Goal: Task Accomplishment & Management: Use online tool/utility

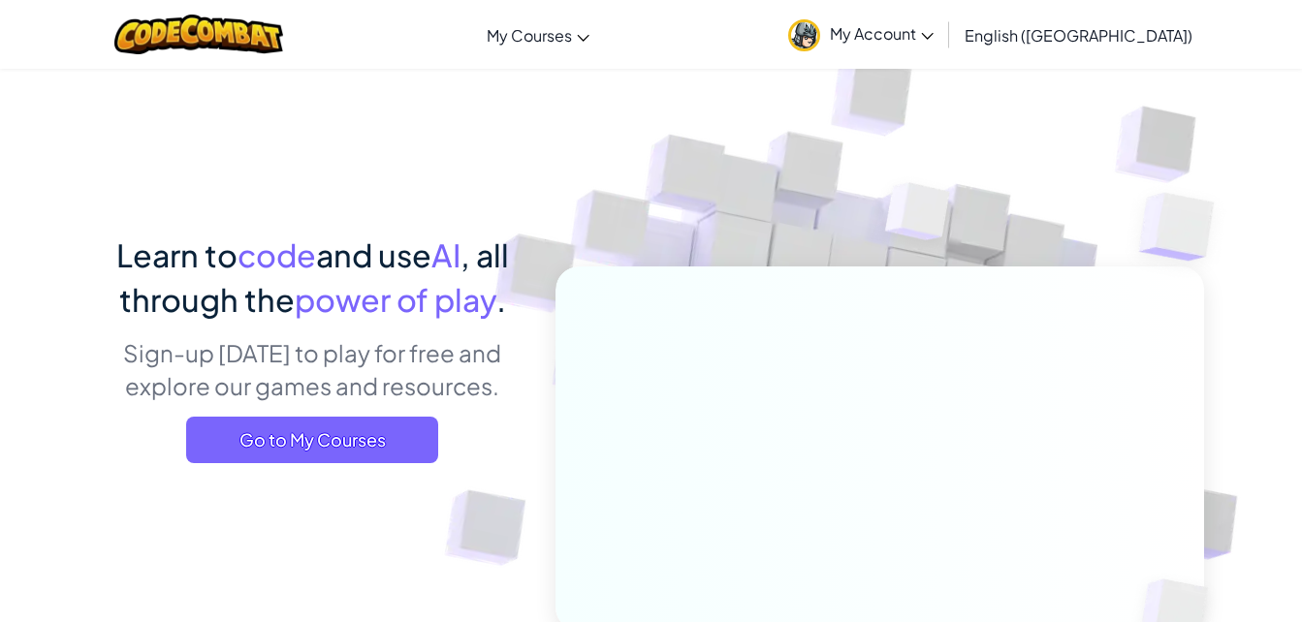
click at [330, 442] on span "Go to My Courses" at bounding box center [312, 440] width 252 height 47
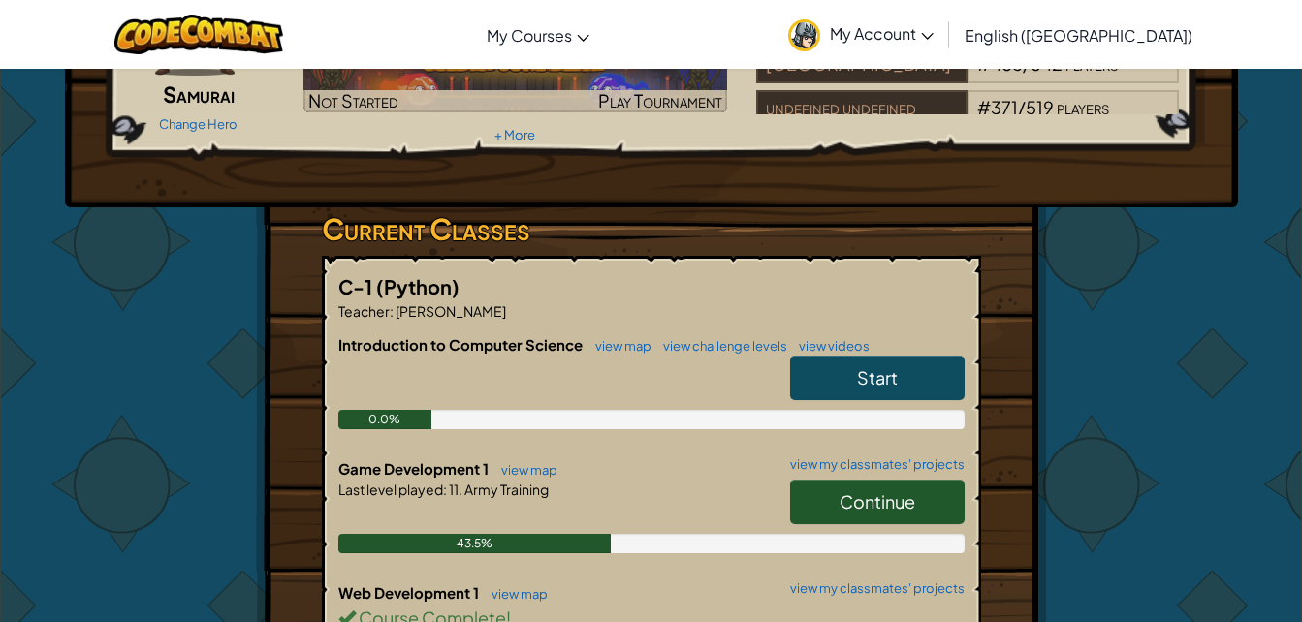
scroll to position [194, 0]
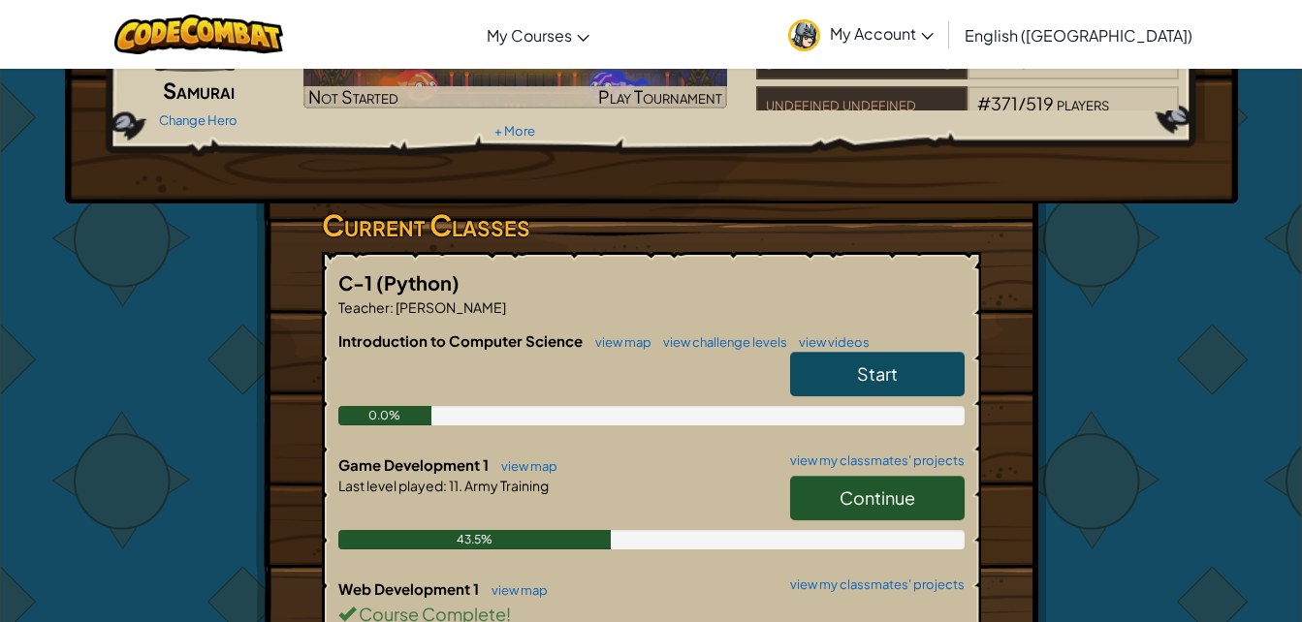
click at [916, 489] on link "Continue" at bounding box center [877, 498] width 174 height 45
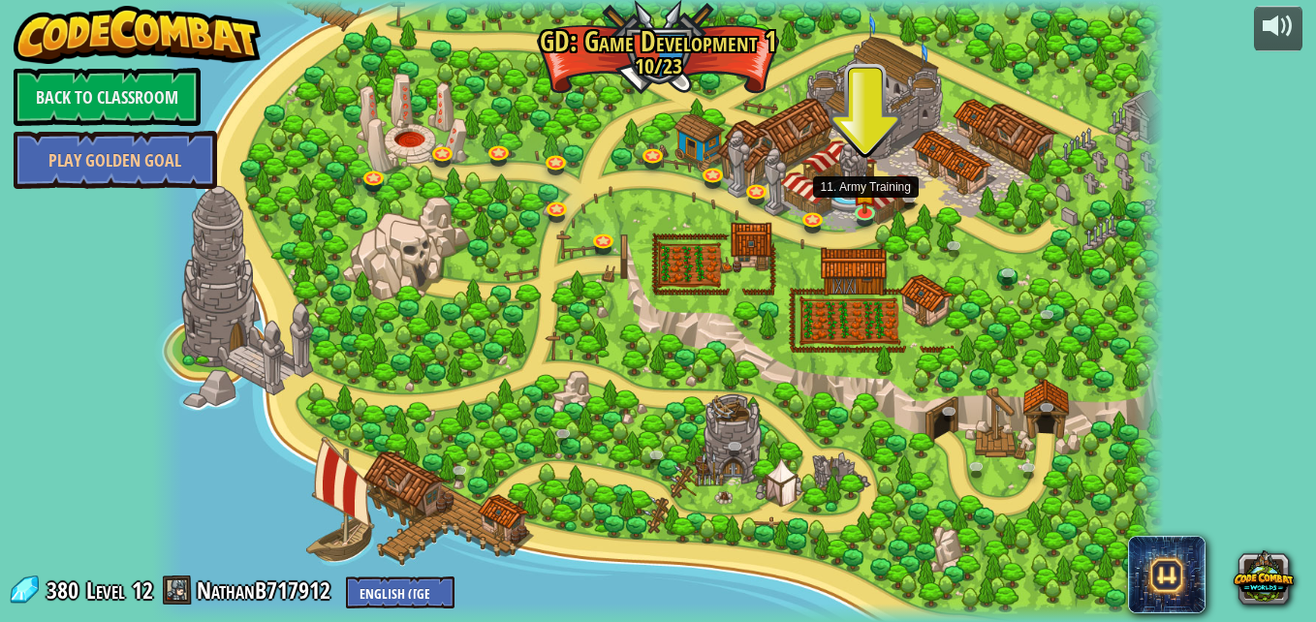
click at [868, 198] on img at bounding box center [865, 194] width 24 height 43
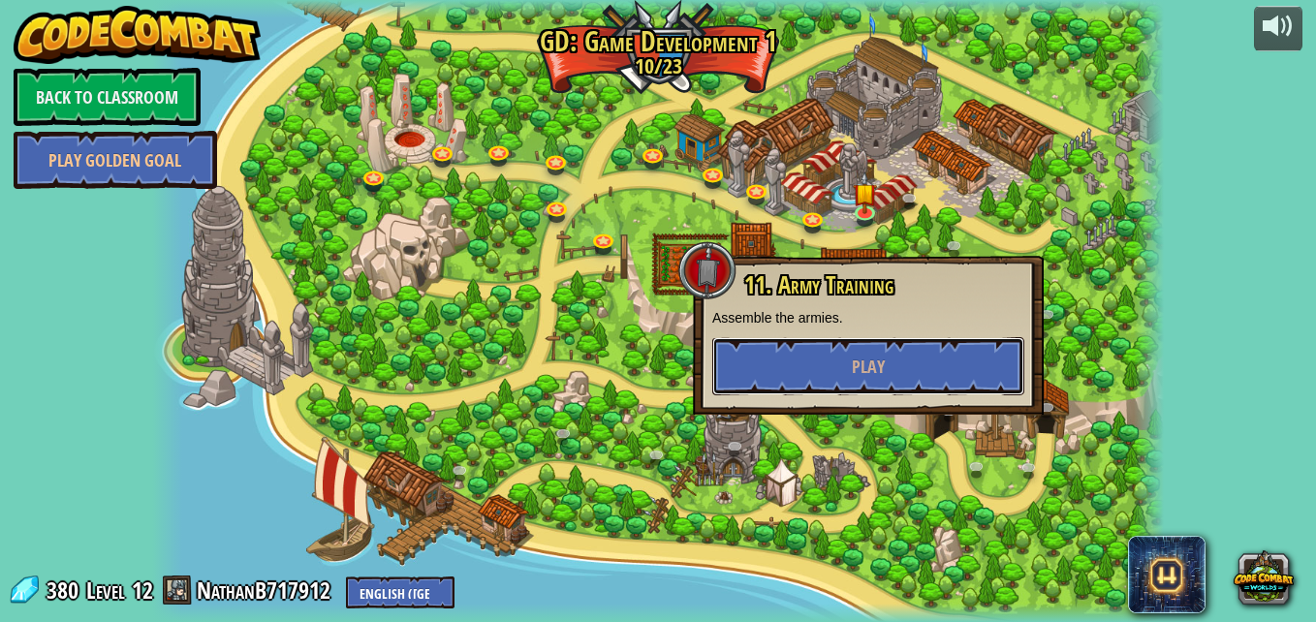
click at [830, 377] on button "Play" at bounding box center [868, 366] width 312 height 58
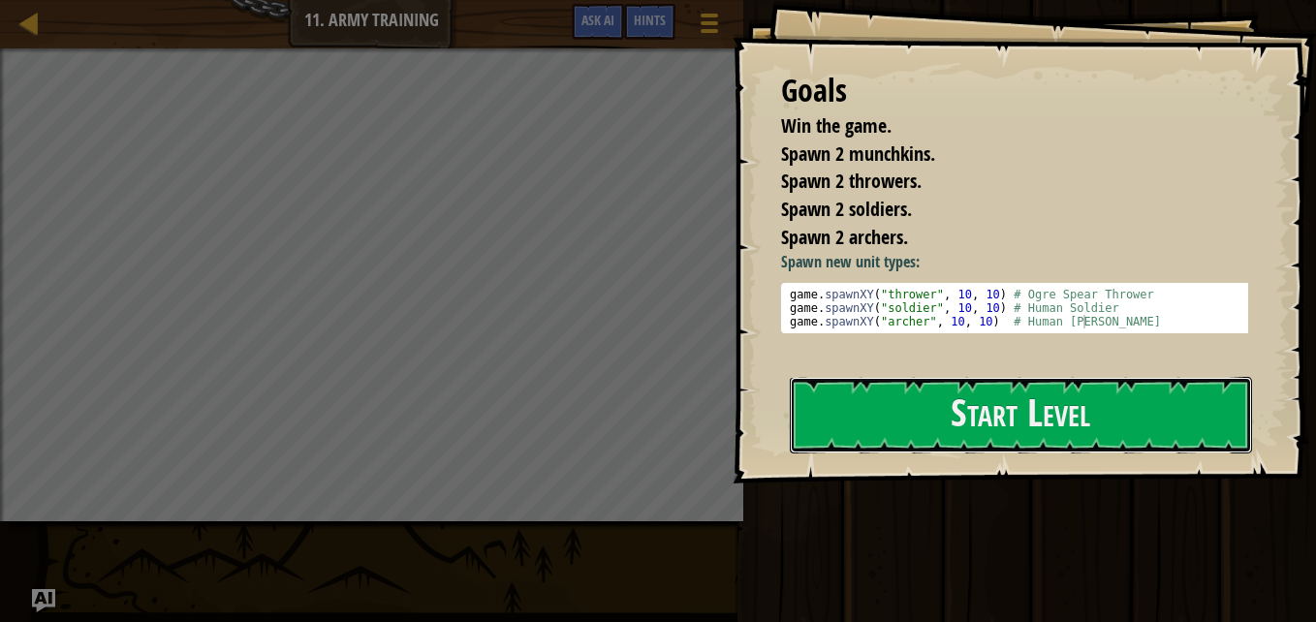
click at [854, 423] on button "Start Level" at bounding box center [1021, 415] width 462 height 77
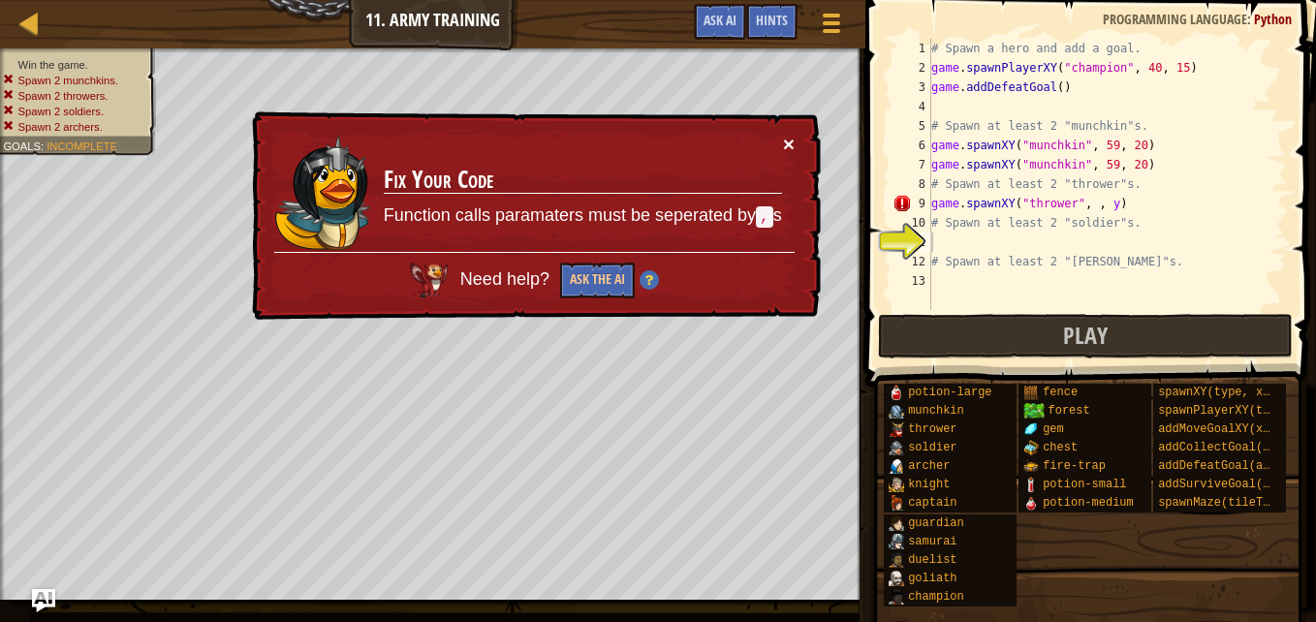
click at [791, 141] on button "×" at bounding box center [789, 144] width 12 height 20
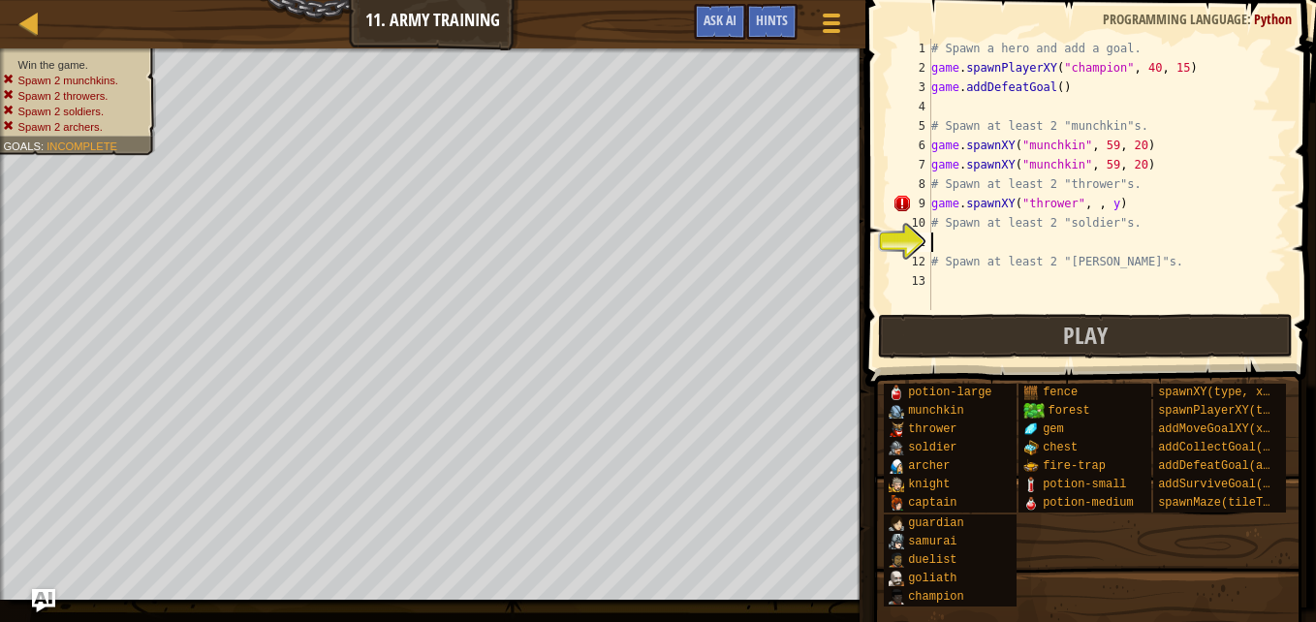
click at [1080, 203] on div "# Spawn a hero and add a goal. game . spawnPlayerXY ( "champion" , 40 , 15 ) ga…" at bounding box center [1107, 194] width 360 height 310
click at [1085, 204] on div "# Spawn a hero and add a goal. game . spawnPlayerXY ( "champion" , 40 , 15 ) ga…" at bounding box center [1107, 194] width 360 height 310
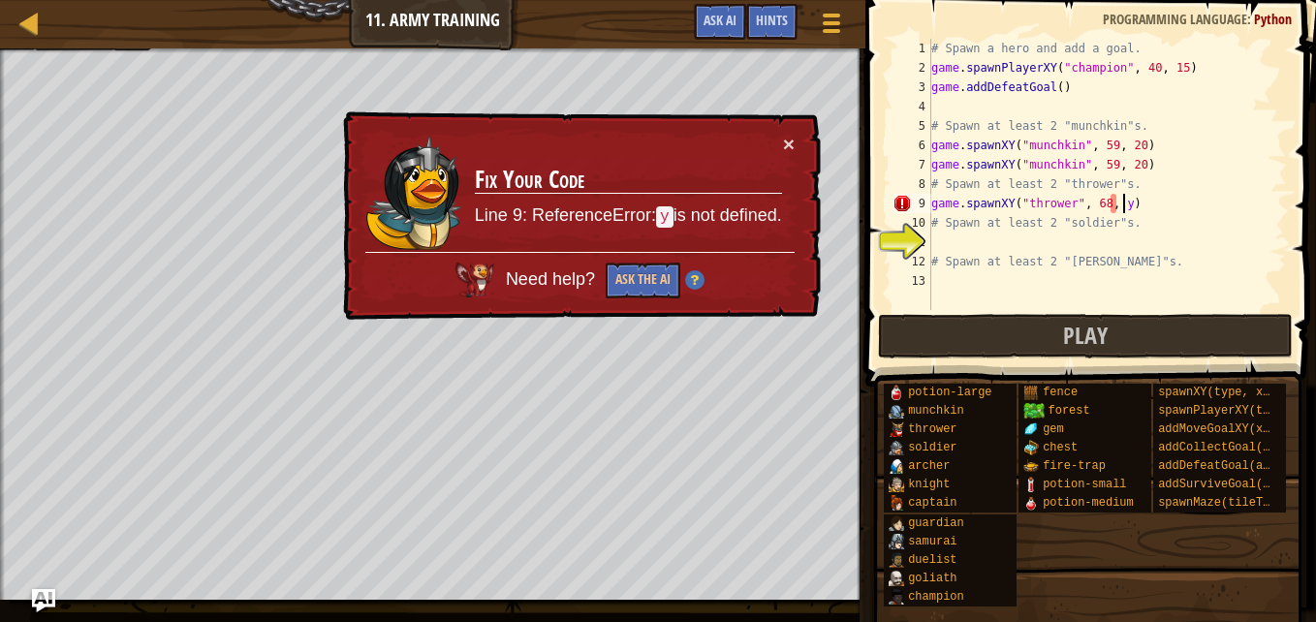
click at [1122, 208] on div "# Spawn a hero and add a goal. game . spawnPlayerXY ( "champion" , 40 , 15 ) ga…" at bounding box center [1107, 194] width 360 height 310
click at [1116, 208] on div "# Spawn a hero and add a goal. game . spawnPlayerXY ( "champion" , 40 , 15 ) ga…" at bounding box center [1107, 194] width 360 height 310
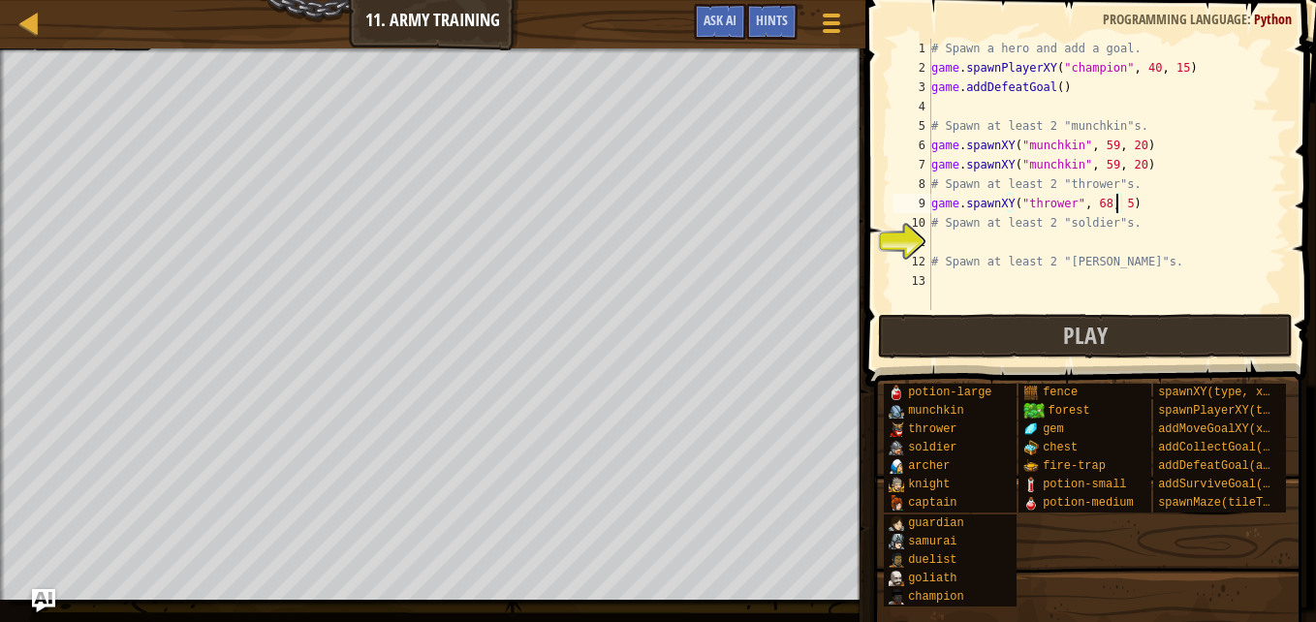
type textarea "game.spawnXY("thrower", 68, 54)"
drag, startPoint x: 936, startPoint y: 203, endPoint x: 947, endPoint y: 202, distance: 10.7
click at [947, 202] on div "# Spawn a hero and add a goal. game . spawnPlayerXY ( "champion" , 40 , 15 ) ga…" at bounding box center [1107, 194] width 360 height 310
click at [932, 207] on div "# Spawn a hero and add a goal. game . spawnPlayerXY ( "champion" , 40 , 15 ) ga…" at bounding box center [1107, 194] width 360 height 310
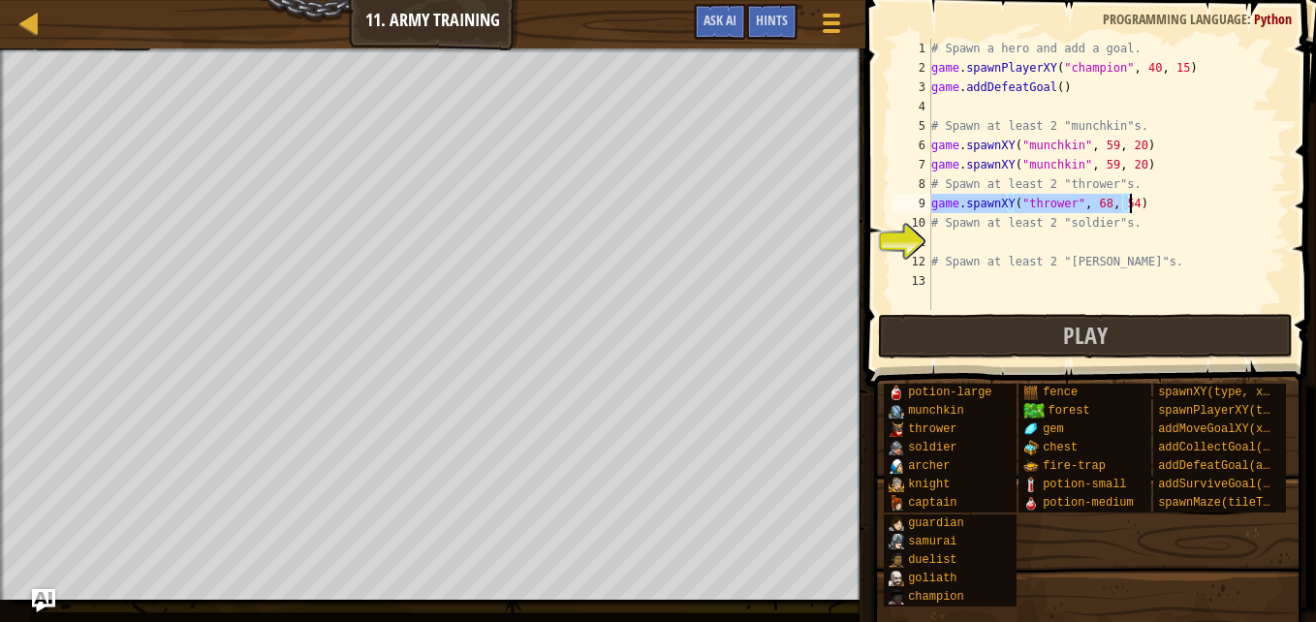
drag, startPoint x: 933, startPoint y: 207, endPoint x: 1129, endPoint y: 208, distance: 195.8
click at [1129, 208] on div "# Spawn a hero and add a goal. game . spawnPlayerXY ( "champion" , 40 , 15 ) ga…" at bounding box center [1107, 194] width 360 height 310
click at [1011, 242] on div "# Spawn a hero and add a goal. game . spawnPlayerXY ( "champion" , 40 , 15 ) ga…" at bounding box center [1107, 194] width 360 height 310
click at [996, 208] on div "# Spawn a hero and add a goal. game . spawnPlayerXY ( "champion" , 40 , 15 ) ga…" at bounding box center [1107, 194] width 360 height 310
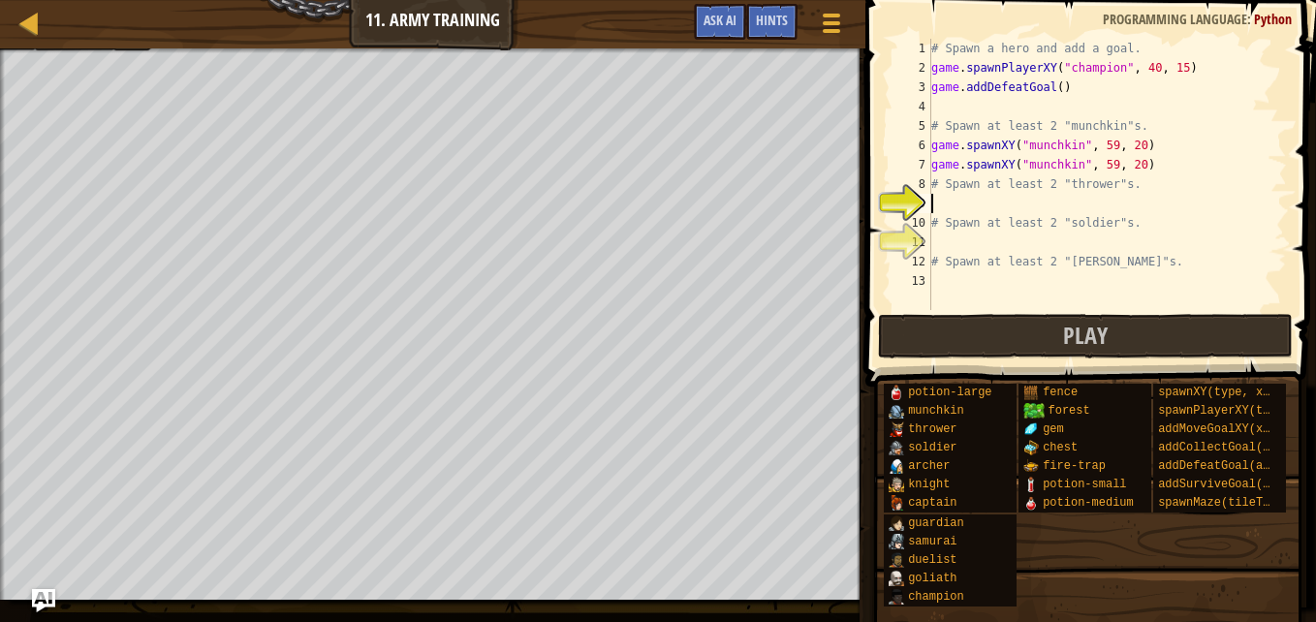
paste textarea "game.spawnXY("thrower", 68, 54)"
type textarea "game.spawnXY("thrower", 68, 54)"
paste textarea "game.spawnXY("thrower", 68, 54)"
type textarea "game.spawnXY("thrower", 68, 54)"
click at [100, 46] on div "Map Game Development 1 11. Army Training Game Menu Done Hints Ask AI" at bounding box center [432, 24] width 865 height 48
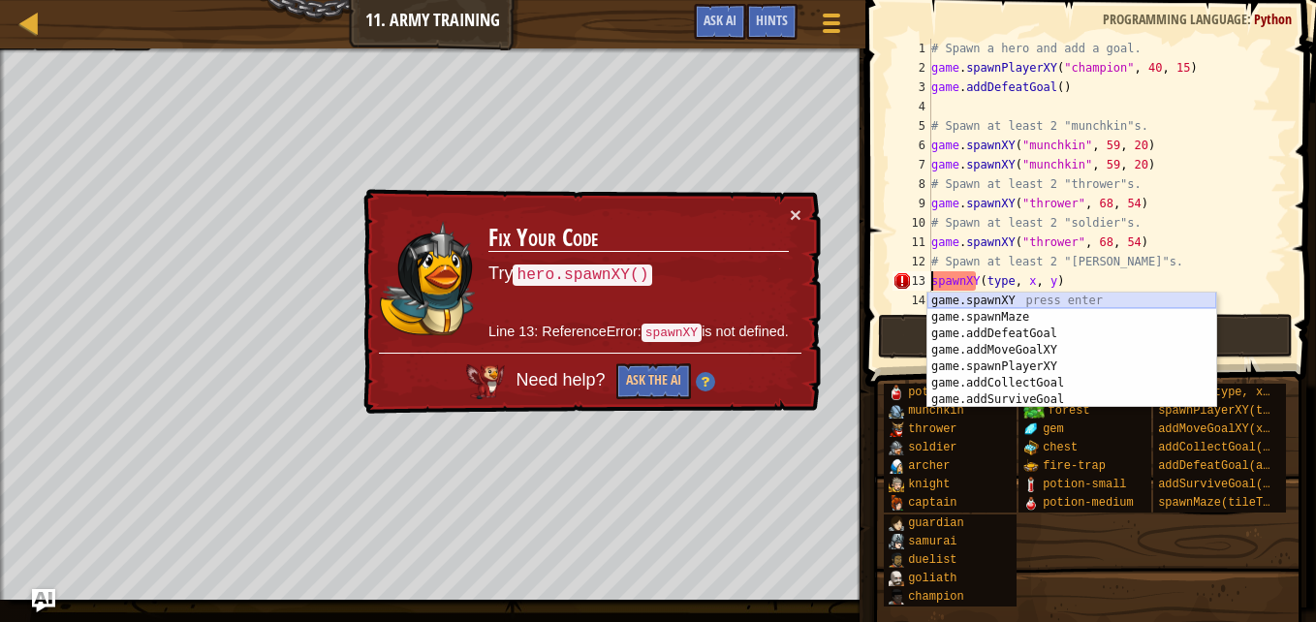
click at [951, 301] on div "game.spawnXY press enter game.spawnMaze press enter game.addDefeatGoal press en…" at bounding box center [1071, 367] width 289 height 148
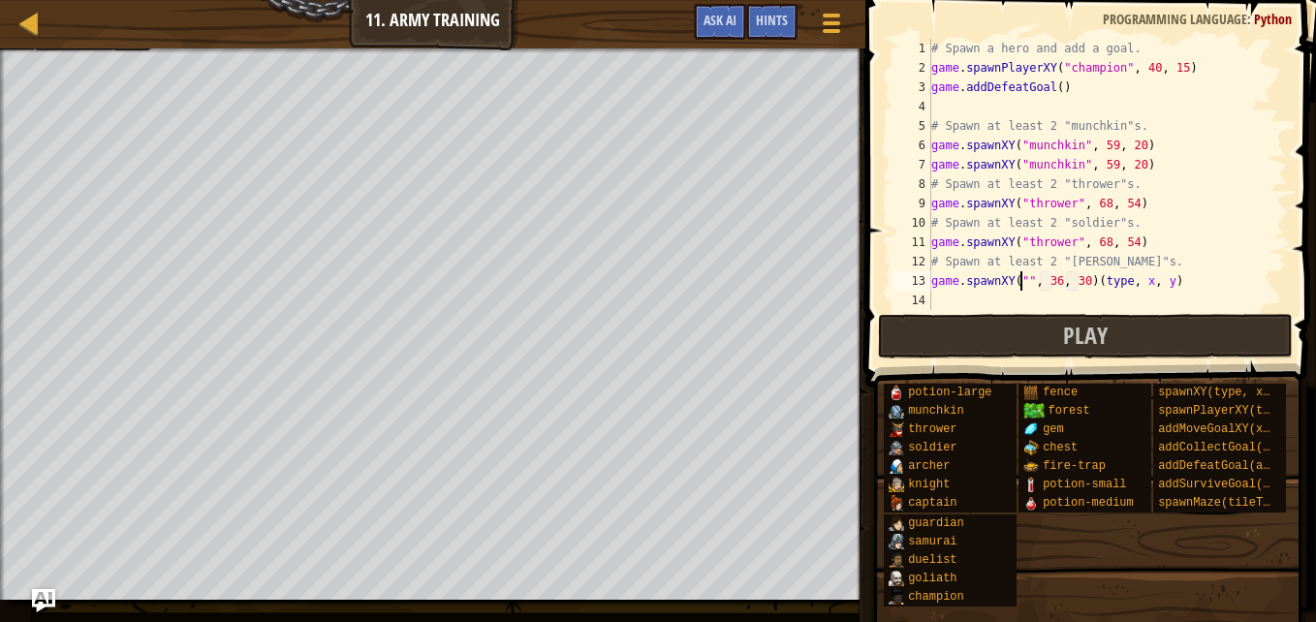
type textarea "game.spawnXY(", 36, 30)(type, x, y)"
click at [1020, 283] on div "# Spawn a hero and add a goal. game . spawnPlayerXY ( "champion" , 40 , 15 ) ga…" at bounding box center [1107, 174] width 360 height 271
click at [1015, 286] on div "# Spawn a hero and add a goal. game . spawnPlayerXY ( "champion" , 40 , 15 ) ga…" at bounding box center [1107, 194] width 360 height 310
type textarea "game.spawnXY("soldier", 36, 30)(type, x, y)"
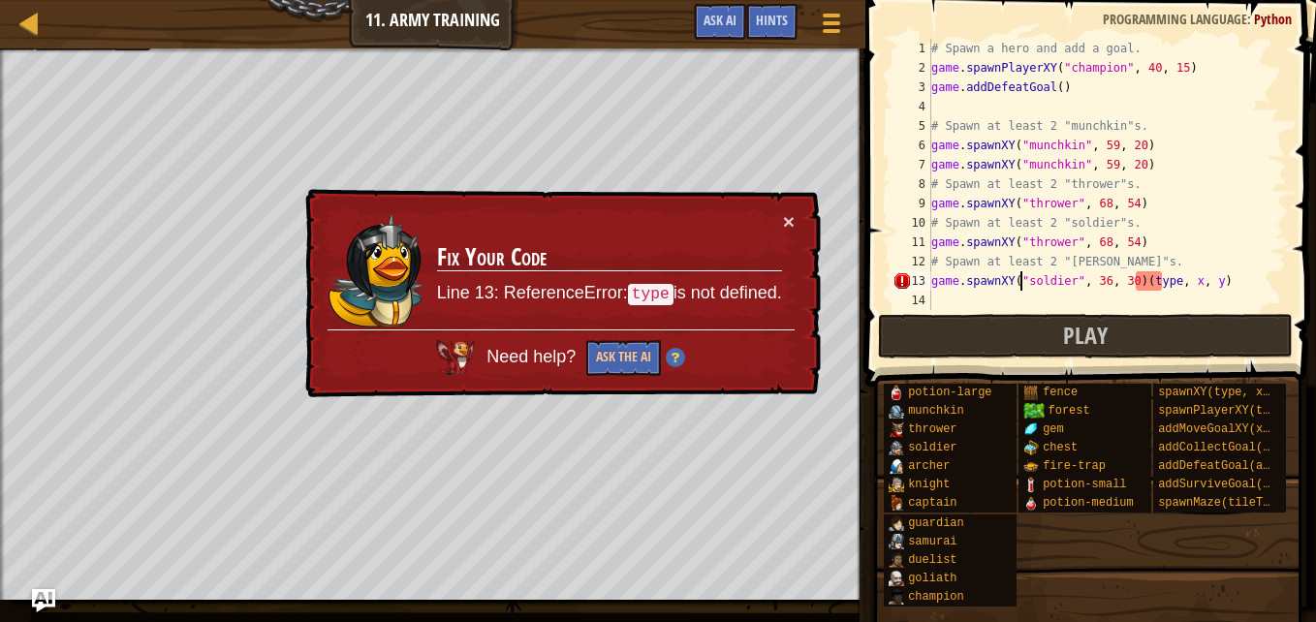
click at [1257, 291] on div "# Spawn a hero and add a goal. game . spawnPlayerXY ( "champion" , 40 , 15 ) ga…" at bounding box center [1107, 194] width 360 height 310
click at [1226, 286] on div "# Spawn a hero and add a goal. game . spawnPlayerXY ( "champion" , 40 , 15 ) ga…" at bounding box center [1107, 194] width 360 height 310
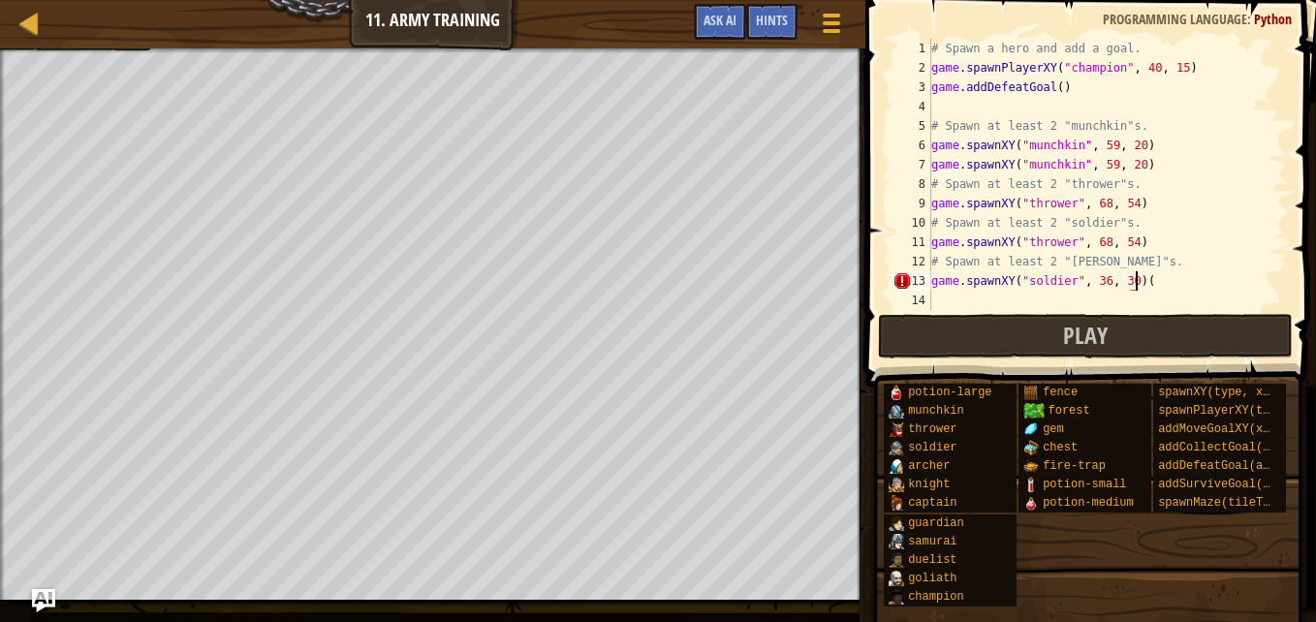
type textarea "game.spawnXY("soldier", 36, 30)"
drag, startPoint x: 933, startPoint y: 281, endPoint x: 1130, endPoint y: 282, distance: 196.7
click at [1130, 282] on div "# Spawn a hero and add a goal. game . spawnPlayerXY ( "champion" , 40 , 15 ) ga…" at bounding box center [1107, 194] width 360 height 310
click at [1074, 305] on div "# Spawn a hero and add a goal. game . spawnPlayerXY ( "champion" , 40 , 15 ) ga…" at bounding box center [1107, 194] width 360 height 310
paste textarea "game.spawnXY("soldier", 36, 30)"
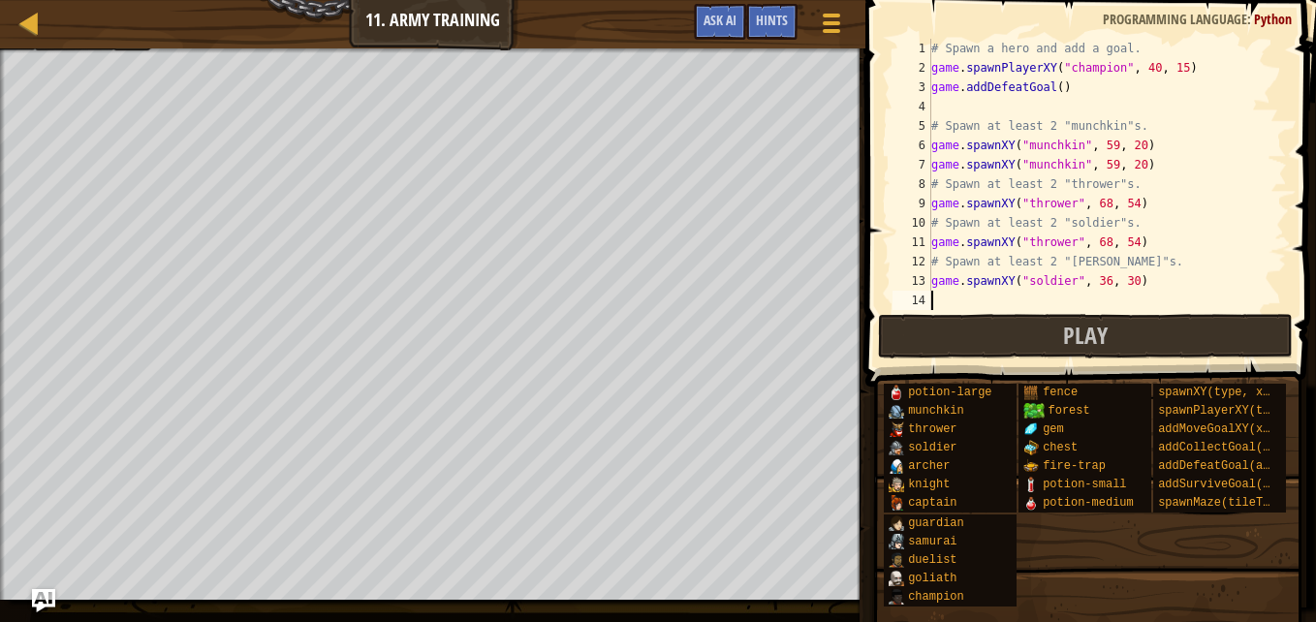
type textarea "game.spawnXY("soldier", 36, 30)"
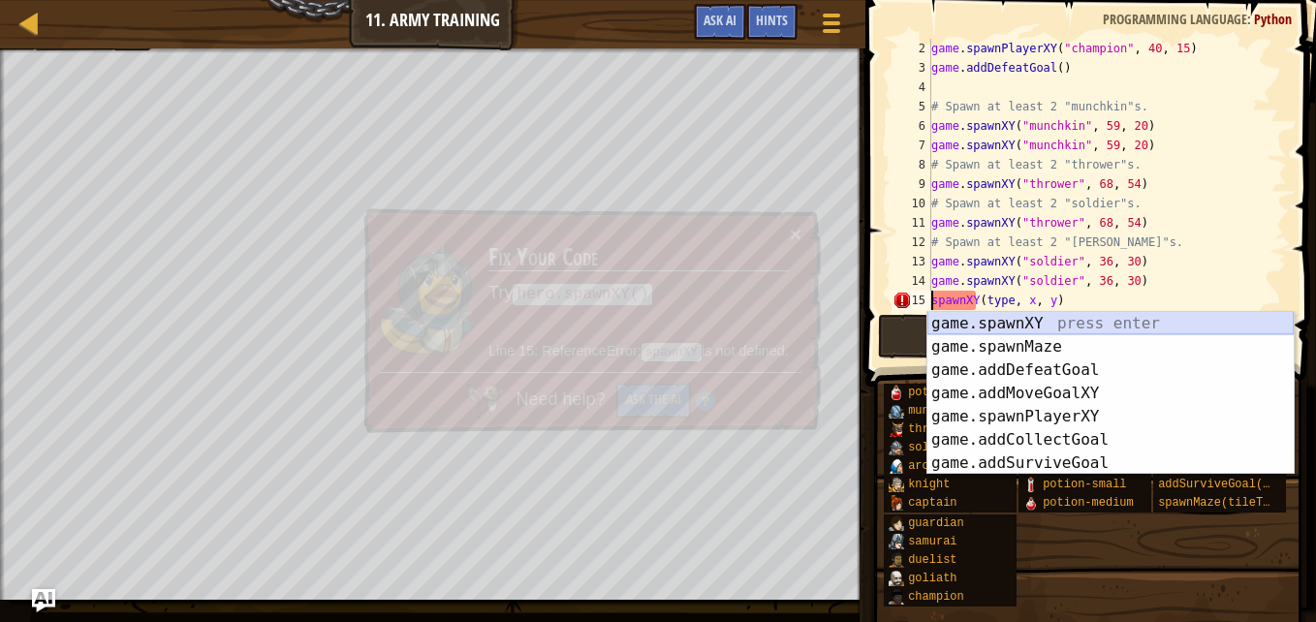
click at [944, 325] on div "game.spawnXY press enter game.spawnMaze press enter game.addDefeatGoal press en…" at bounding box center [1110, 416] width 366 height 209
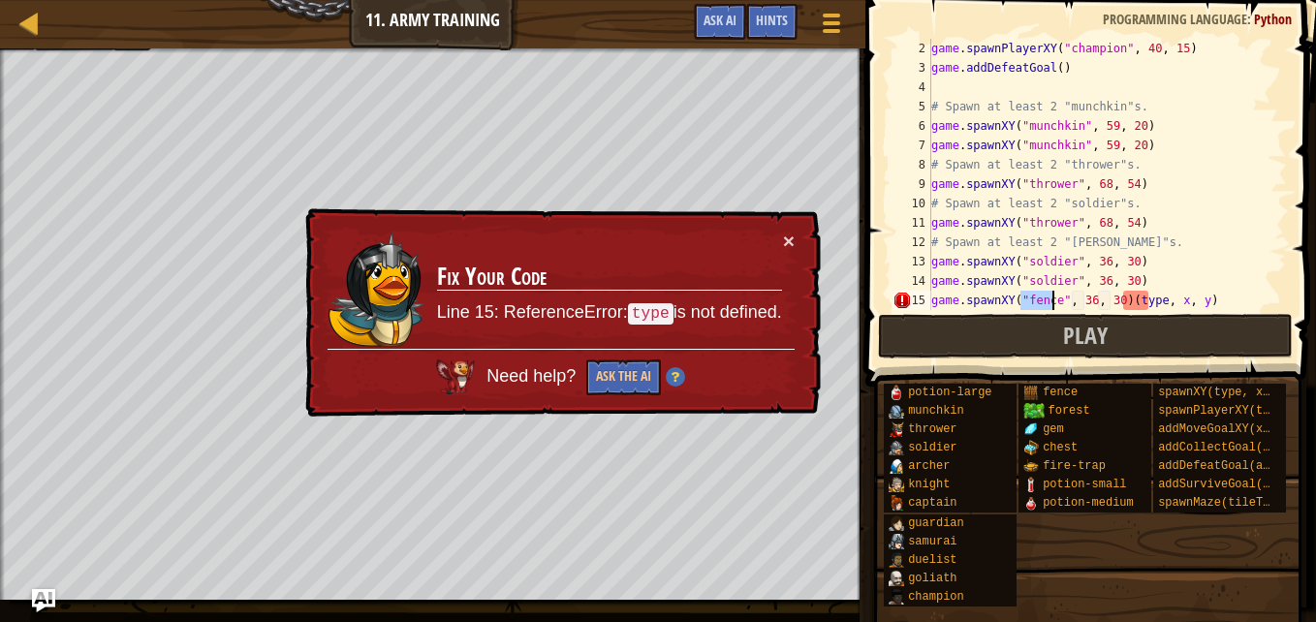
click at [1204, 298] on div "game . spawnPlayerXY ( "champion" , 40 , 15 ) game . addDefeatGoal ( ) # Spawn …" at bounding box center [1099, 194] width 345 height 310
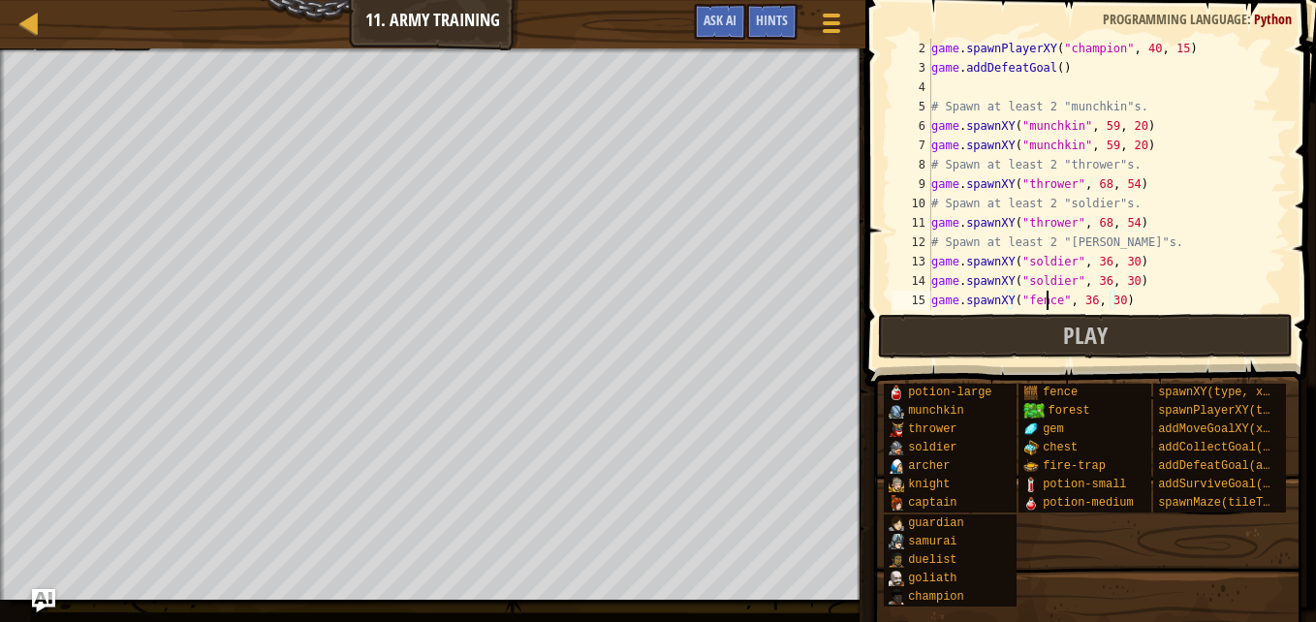
click at [1047, 297] on div "game . spawnPlayerXY ( "champion" , 40 , 15 ) game . addDefeatGoal ( ) # Spawn …" at bounding box center [1099, 194] width 345 height 310
click at [1052, 303] on div "game . spawnPlayerXY ( "champion" , 40 , 15 ) game . addDefeatGoal ( ) # Spawn …" at bounding box center [1099, 194] width 345 height 310
type textarea "game.spawnXY("", 36, 30)"
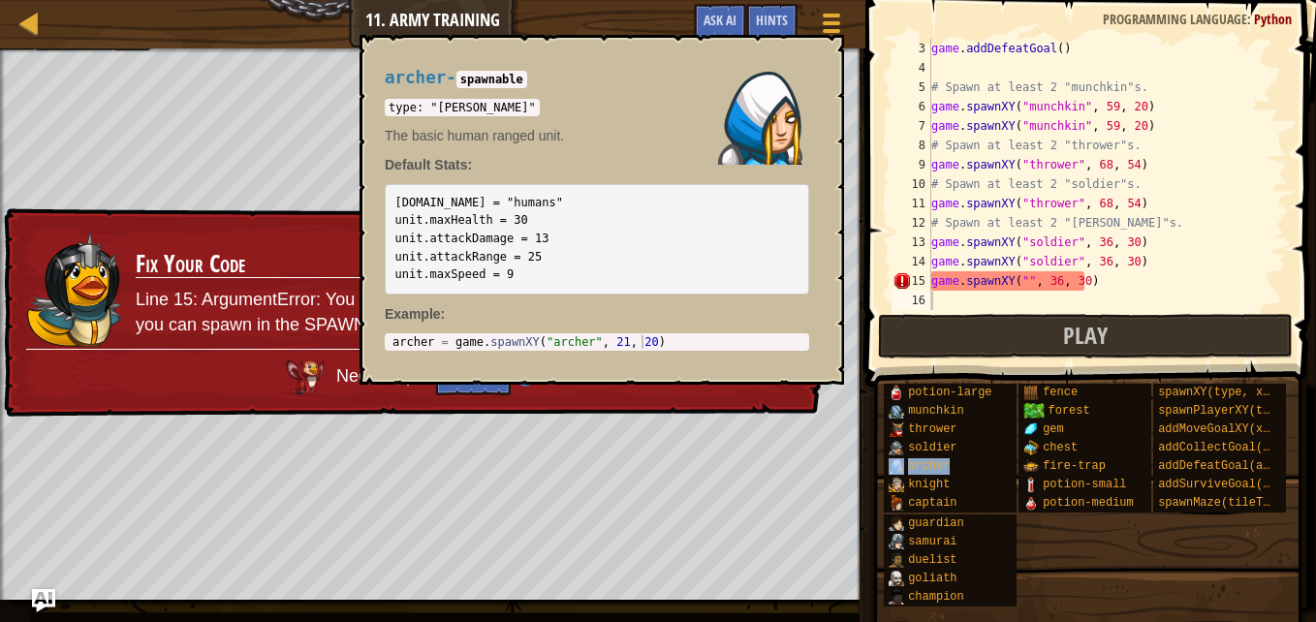
scroll to position [39, 0]
type textarea "game.spawnXY("archer", 36, 30)"
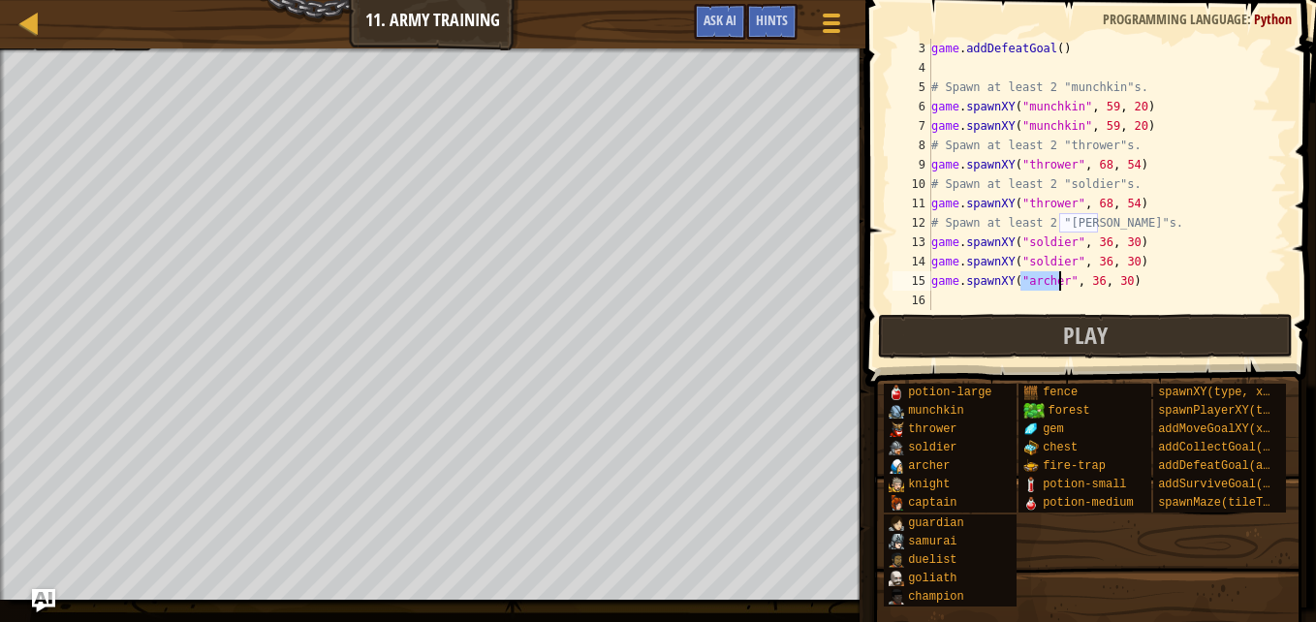
click at [1149, 297] on div "game . addDefeatGoal ( ) # Spawn at least 2 "munchkin"s. game . spawnXY ( "munc…" at bounding box center [1099, 194] width 345 height 310
click at [1095, 285] on div "game . addDefeatGoal ( ) # Spawn at least 2 "munchkin"s. game . spawnXY ( "munc…" at bounding box center [1099, 194] width 345 height 310
click at [1091, 284] on div "game . addDefeatGoal ( ) # Spawn at least 2 "munchkin"s. game . spawnXY ( "munc…" at bounding box center [1099, 194] width 345 height 310
type textarea "game.spawnXY("[PERSON_NAME]", 69, 30)"
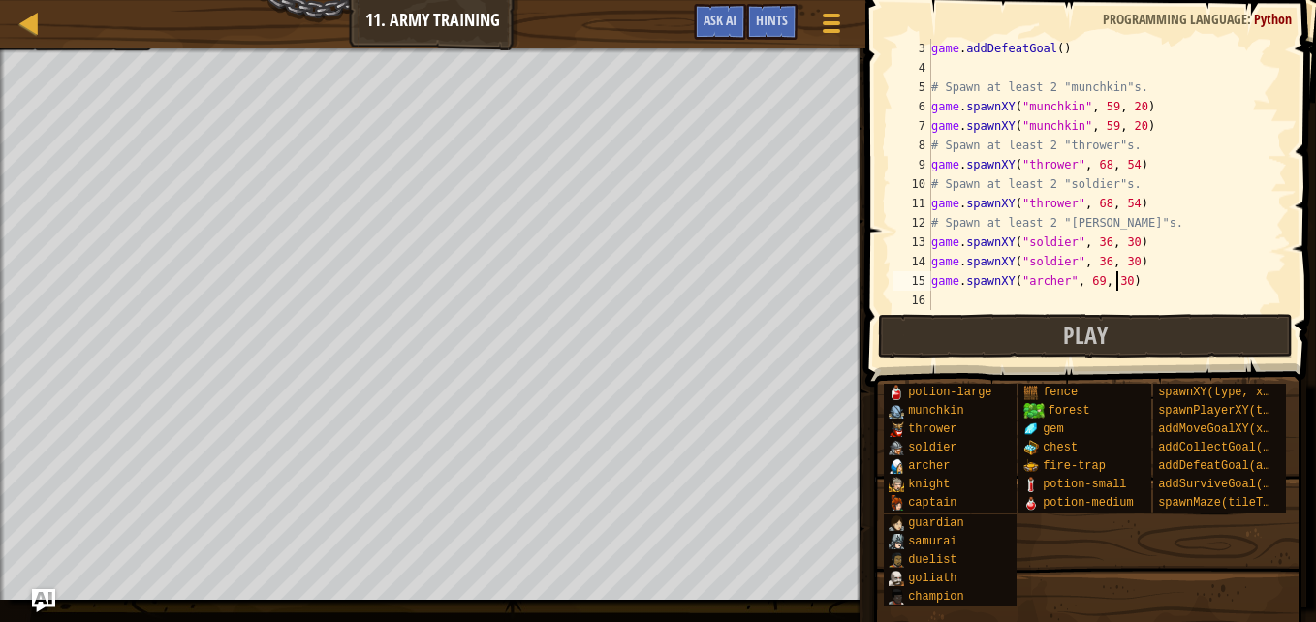
click at [1116, 280] on div "game . addDefeatGoal ( ) # Spawn at least 2 "munchkin"s. game . spawnXY ( "munc…" at bounding box center [1099, 194] width 345 height 310
drag, startPoint x: 932, startPoint y: 280, endPoint x: 1118, endPoint y: 283, distance: 186.1
click at [1118, 283] on div "game . addDefeatGoal ( ) # Spawn at least 2 "munchkin"s. game . spawnXY ( "munc…" at bounding box center [1099, 194] width 345 height 310
click at [996, 298] on div "game . addDefeatGoal ( ) # Spawn at least 2 "munchkin"s. game . spawnXY ( "munc…" at bounding box center [1099, 194] width 345 height 310
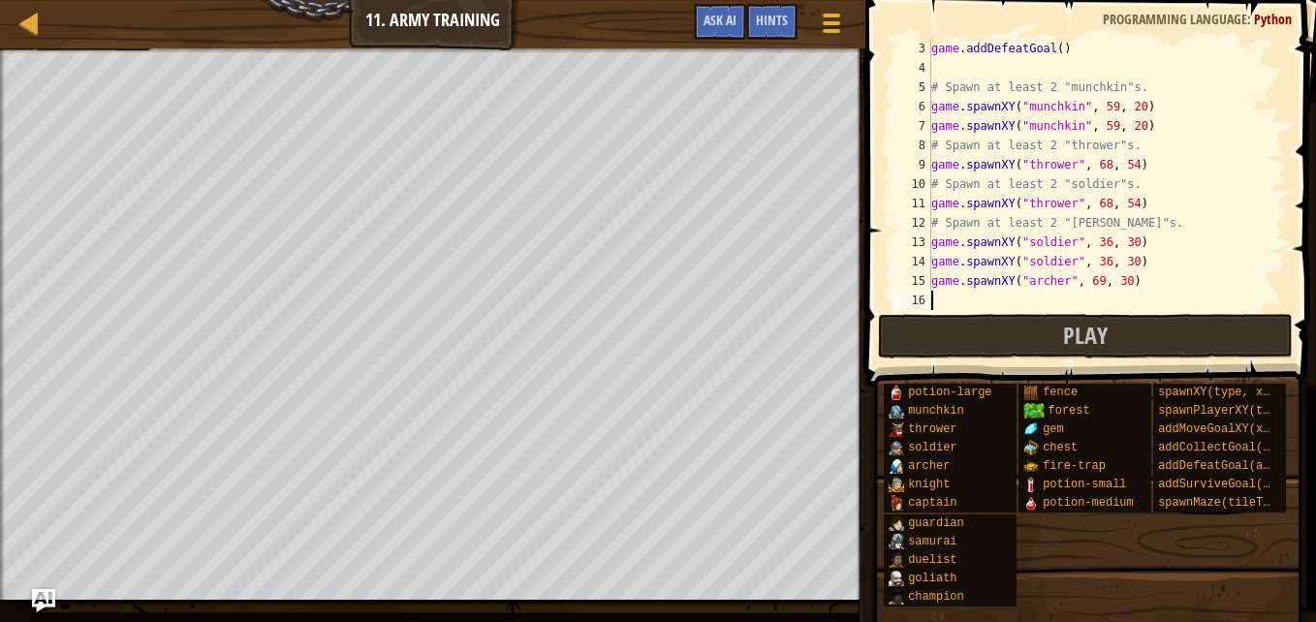
paste textarea "game.spawnXY("[PERSON_NAME]", 69, 30"
type textarea "game.spawnXY("[PERSON_NAME]", 69, 30)"
click at [1062, 348] on button "Play" at bounding box center [1085, 336] width 415 height 45
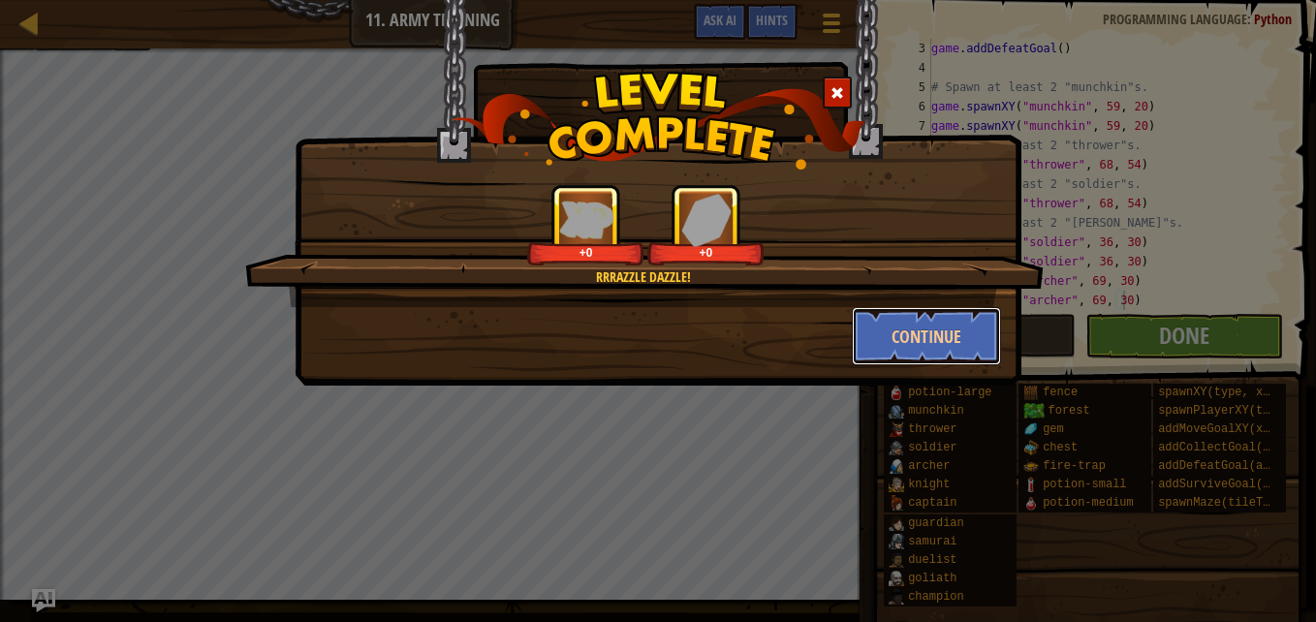
click at [923, 337] on button "Continue" at bounding box center [927, 336] width 150 height 58
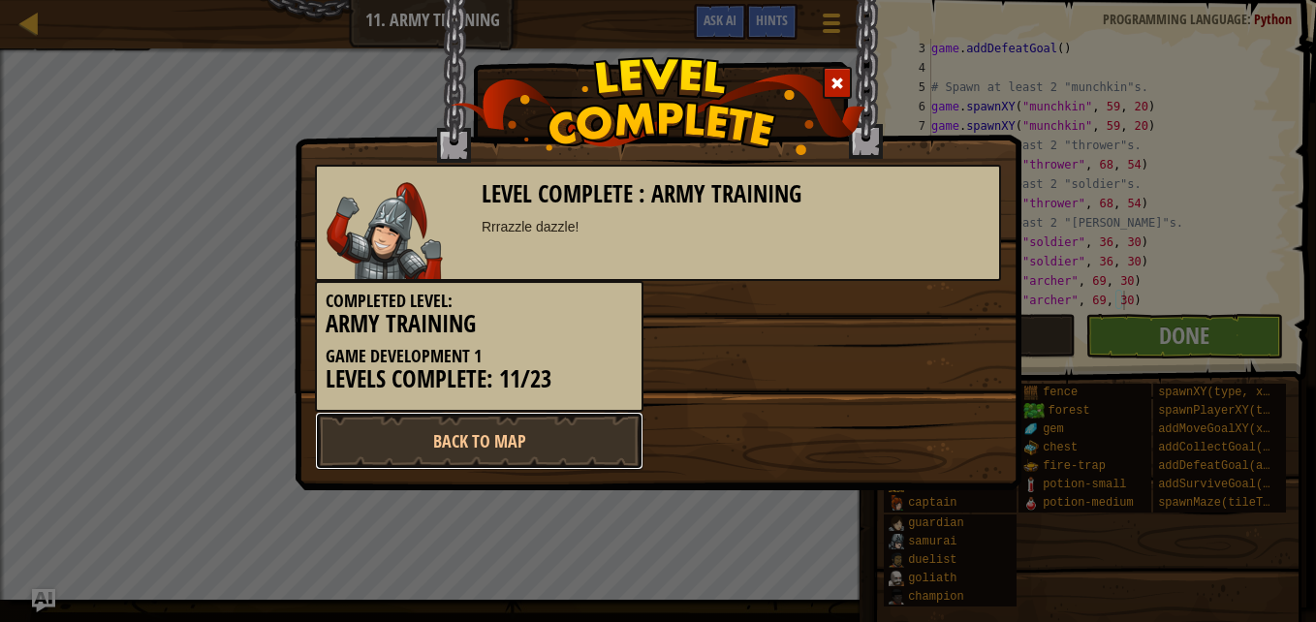
click at [605, 443] on link "Back to Map" at bounding box center [479, 441] width 329 height 58
